Goal: Complete application form

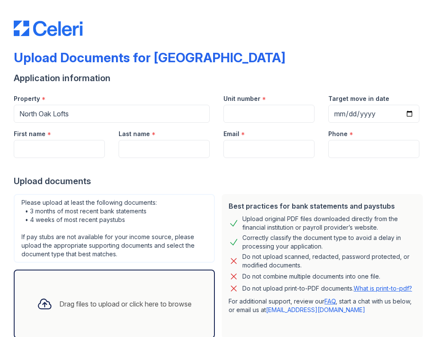
click at [255, 180] on div "Upload documents" at bounding box center [220, 181] width 413 height 12
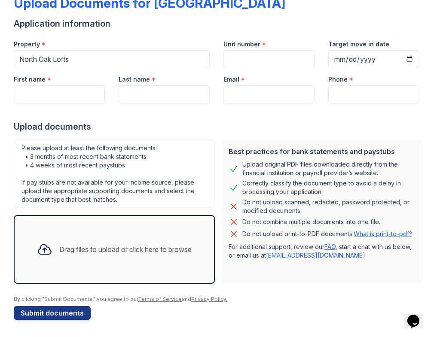
scroll to position [54, 0]
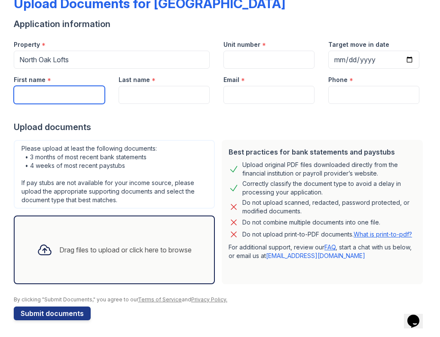
click at [58, 89] on input "First name" at bounding box center [59, 95] width 91 height 18
click at [157, 85] on div "Last name *" at bounding box center [164, 77] width 91 height 17
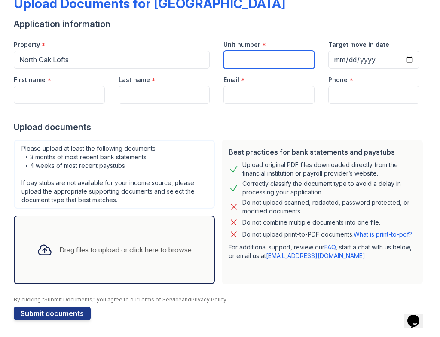
click at [251, 57] on input "Unit number" at bounding box center [269, 60] width 91 height 18
click at [242, 61] on input "Unit number" at bounding box center [269, 60] width 91 height 18
type input "P1E"
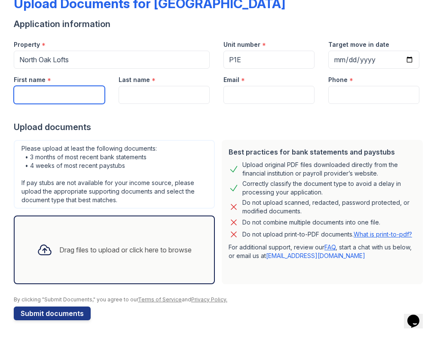
click at [46, 95] on input "First name" at bounding box center [59, 95] width 91 height 18
type input "James"
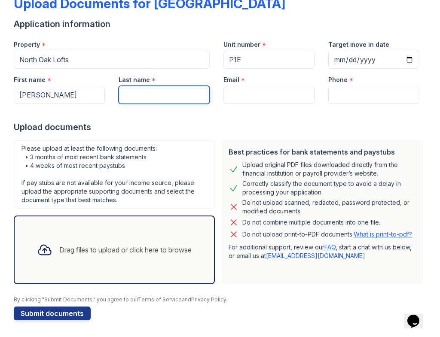
click at [136, 93] on input "Last name" at bounding box center [164, 95] width 91 height 18
click at [160, 96] on input "Mach" at bounding box center [164, 95] width 91 height 18
paste input "ACHIAVELLO"
type input "Machiavello"
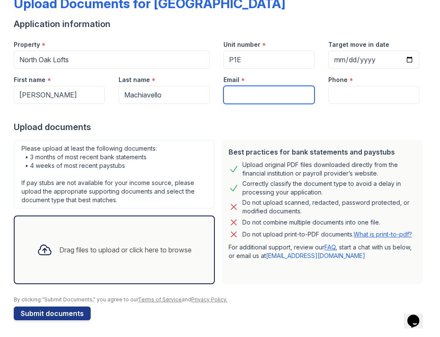
click at [248, 91] on input "Email" at bounding box center [269, 95] width 91 height 18
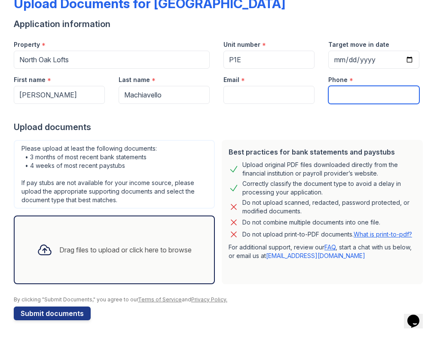
click at [356, 95] on input "Phone" at bounding box center [373, 95] width 91 height 18
type input "8722107467"
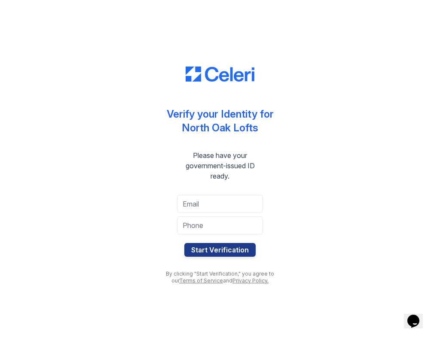
click at [336, 134] on div "Verify your Identity for North Oak Lofts Please have your government-issued ID …" at bounding box center [220, 168] width 413 height 337
click at [252, 227] on input "tel" at bounding box center [220, 226] width 86 height 18
